Goal: Task Accomplishment & Management: Manage account settings

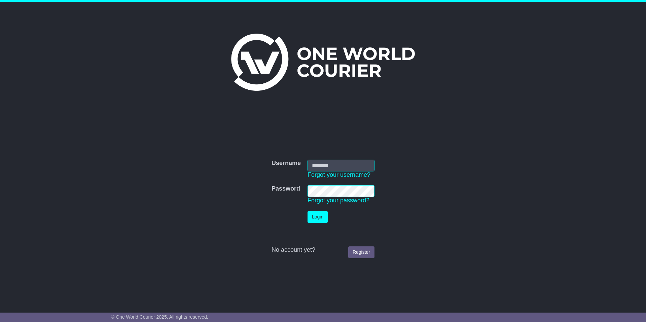
type input "**********"
click at [316, 218] on button "Login" at bounding box center [318, 217] width 20 height 12
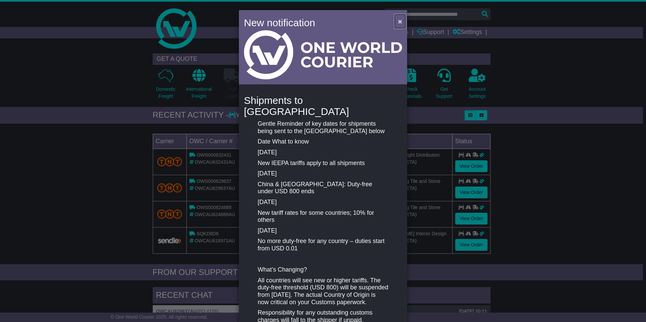
click at [396, 21] on button "×" at bounding box center [400, 21] width 11 height 14
